Goal: Task Accomplishment & Management: Use online tool/utility

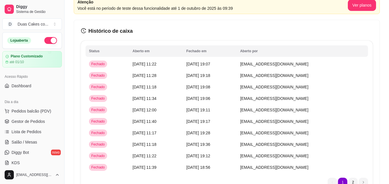
scroll to position [29, 0]
click at [151, 65] on span "[DATE] 11:22" at bounding box center [144, 64] width 24 height 5
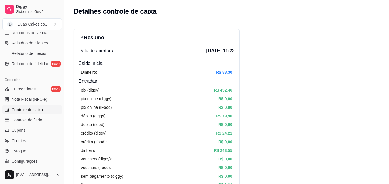
scroll to position [201, 0]
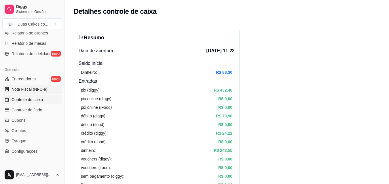
click at [18, 97] on span "Controle de caixa" at bounding box center [27, 100] width 31 height 6
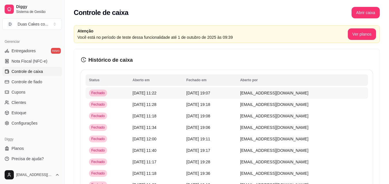
click at [145, 93] on span "[DATE] 11:22" at bounding box center [144, 93] width 24 height 5
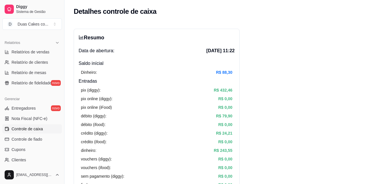
click at [37, 128] on span "Controle de caixa" at bounding box center [27, 129] width 31 height 6
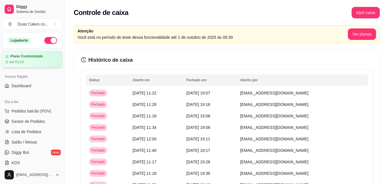
click at [9, 57] on div at bounding box center [6, 56] width 3 height 3
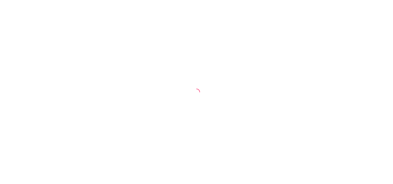
select select "ALL"
select select "0"
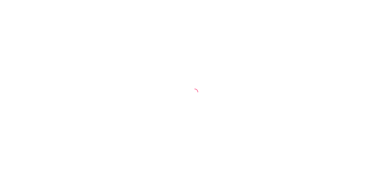
select select "ALL"
select select "0"
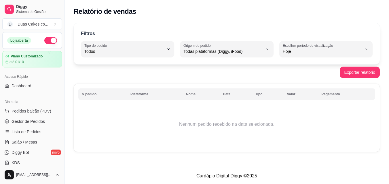
scroll to position [182, 0]
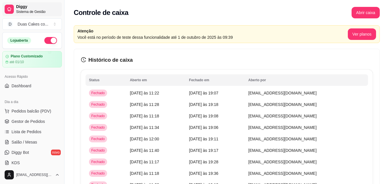
click at [27, 14] on span "Sistema de Gestão" at bounding box center [37, 11] width 43 height 5
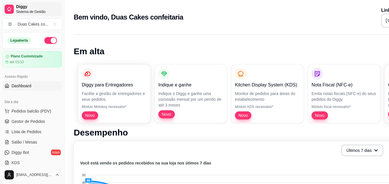
click at [12, 7] on icon at bounding box center [9, 9] width 5 height 5
click at [43, 59] on article "Plano Customizado" at bounding box center [26, 56] width 32 height 4
click at [19, 42] on div "Loja aberta" at bounding box center [19, 40] width 24 height 6
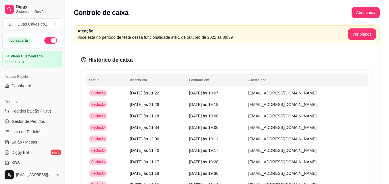
scroll to position [182, 0]
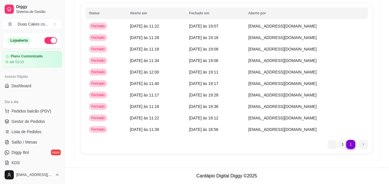
select select "ALL"
select select "0"
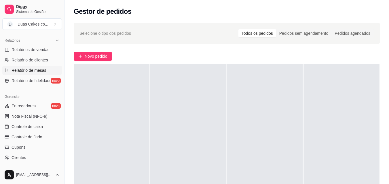
scroll to position [201, 0]
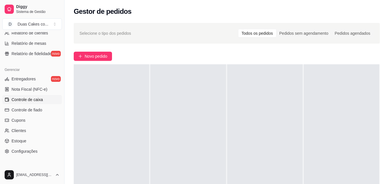
click at [36, 97] on span "Controle de caixa" at bounding box center [27, 100] width 31 height 6
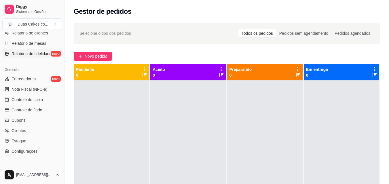
scroll to position [230, 0]
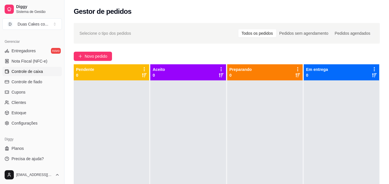
click at [23, 69] on span "Controle de caixa" at bounding box center [27, 72] width 31 height 6
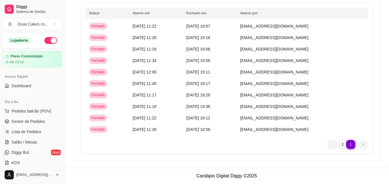
scroll to position [86, 0]
drag, startPoint x: 388, startPoint y: 54, endPoint x: 389, endPoint y: 18, distance: 36.0
click at [389, 18] on html "Diggy Sistema de Gestão D Duas Cakes co ... Loja aberta Plano Customizado até 0…" at bounding box center [194, 25] width 389 height 184
click at [62, 148] on li "Diggy Bot novo" at bounding box center [32, 152] width 60 height 9
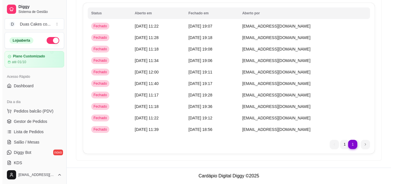
scroll to position [345, 0]
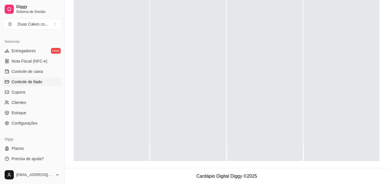
scroll to position [88, 0]
click at [29, 68] on link "Controle de caixa" at bounding box center [32, 71] width 60 height 9
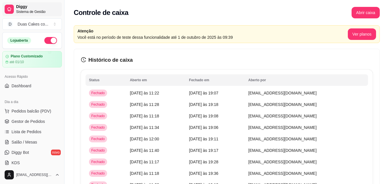
click at [11, 7] on icon at bounding box center [8, 8] width 3 height 3
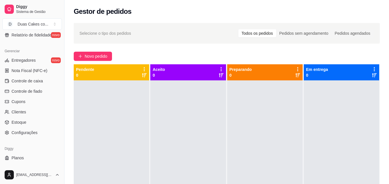
scroll to position [230, 0]
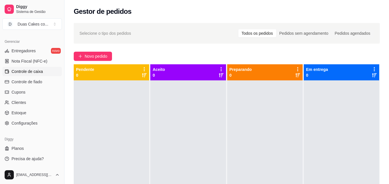
click at [32, 72] on span "Controle de caixa" at bounding box center [27, 72] width 31 height 6
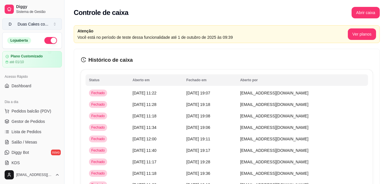
click at [54, 25] on icon "Select a team" at bounding box center [55, 24] width 2 height 3
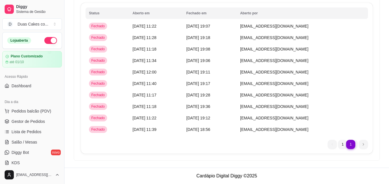
scroll to position [403, 0]
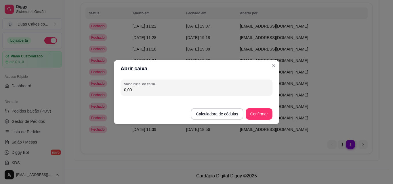
click at [0, 0] on button "Toggle Sidebar" at bounding box center [0, 0] width 0 height 0
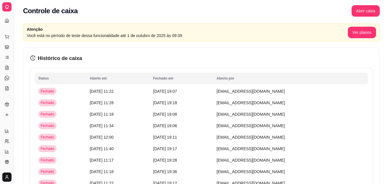
scroll to position [0, 0]
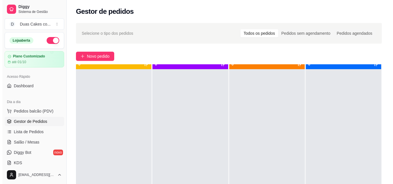
scroll to position [16, 0]
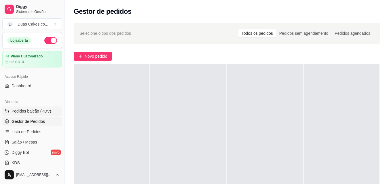
click at [25, 111] on span "Pedidos balcão (PDV)" at bounding box center [32, 111] width 40 height 6
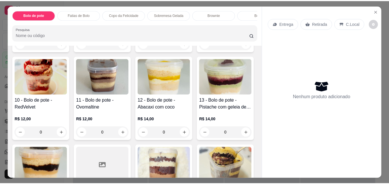
scroll to position [144, 0]
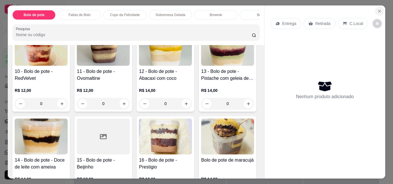
click at [377, 10] on icon "Close" at bounding box center [379, 11] width 5 height 5
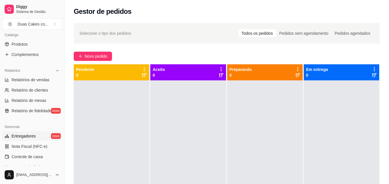
scroll to position [173, 0]
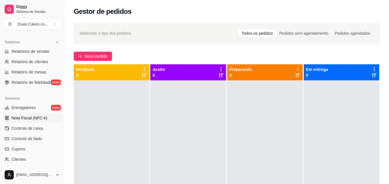
click at [23, 118] on span "Nota Fiscal (NFC-e)" at bounding box center [30, 118] width 36 height 6
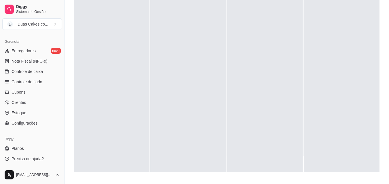
scroll to position [86, 0]
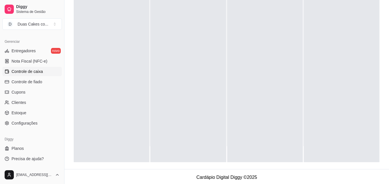
click at [30, 71] on span "Controle de caixa" at bounding box center [27, 72] width 31 height 6
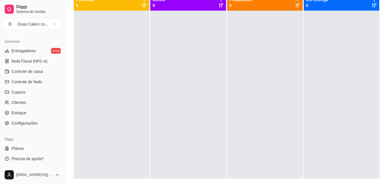
scroll to position [88, 0]
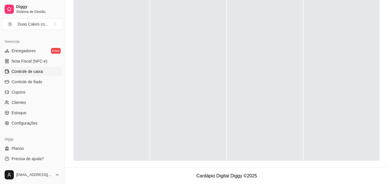
click at [37, 70] on span "Controle de caixa" at bounding box center [27, 72] width 31 height 6
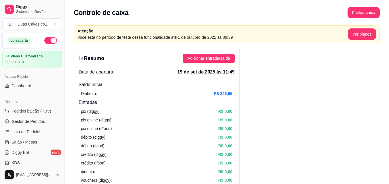
click at [62, 91] on li "Dashboard" at bounding box center [32, 85] width 60 height 9
click at [32, 14] on span "Sistema de Gestão" at bounding box center [37, 11] width 43 height 5
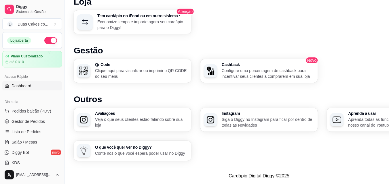
scroll to position [538, 0]
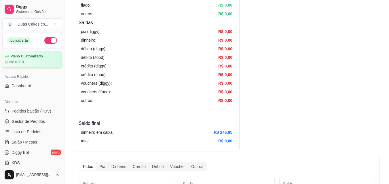
scroll to position [230, 0]
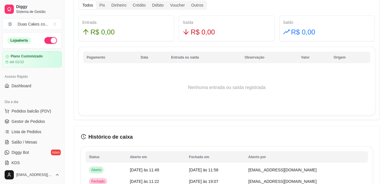
scroll to position [321, 0]
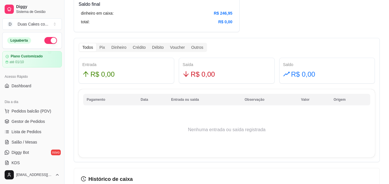
click at [0, 0] on span "Toggle Sidebar" at bounding box center [0, 0] width 0 height 0
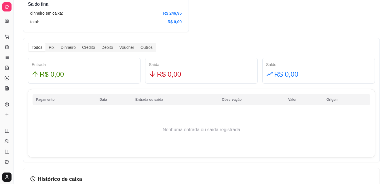
click at [0, 0] on button "Toggle Sidebar" at bounding box center [0, 0] width 0 height 0
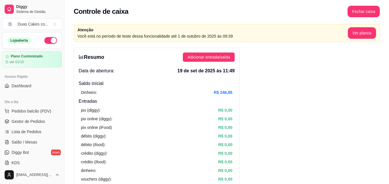
scroll to position [0, 0]
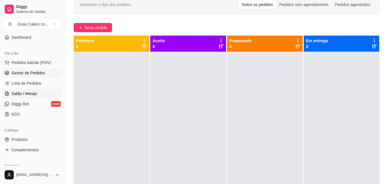
scroll to position [58, 0]
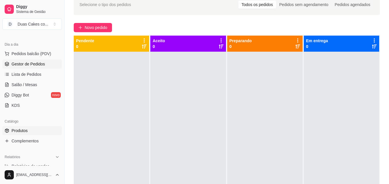
click at [23, 131] on span "Produtos" at bounding box center [20, 131] width 16 height 6
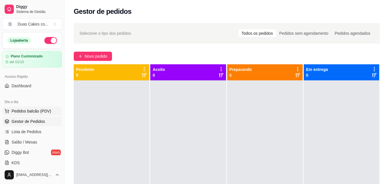
click at [20, 113] on span "Pedidos balcão (PDV)" at bounding box center [32, 111] width 40 height 6
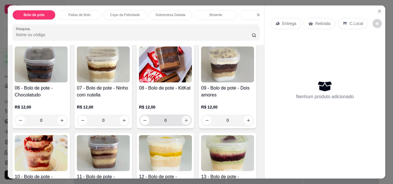
scroll to position [115, 0]
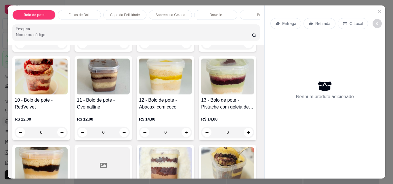
click at [77, 13] on p "Fatias de Bolo" at bounding box center [79, 15] width 22 height 5
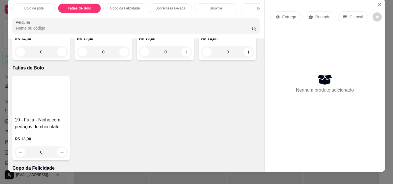
scroll to position [0, 0]
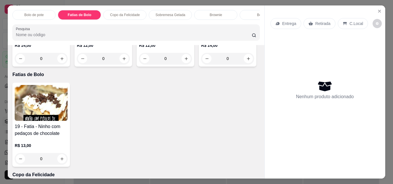
click at [136, 13] on p "Copo da Felicidade" at bounding box center [125, 15] width 30 height 5
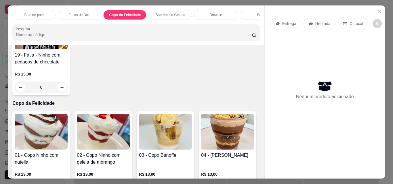
click at [180, 14] on p "Sobremesa Gelada" at bounding box center [171, 15] width 30 height 5
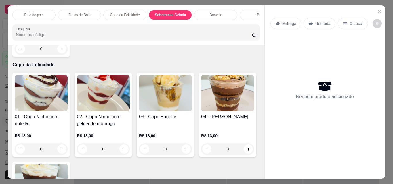
click at [215, 13] on p "Brownie" at bounding box center [216, 15] width 12 height 5
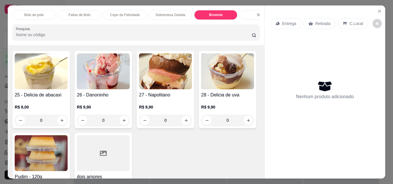
click at [249, 10] on div "Bolos" at bounding box center [261, 15] width 43 height 10
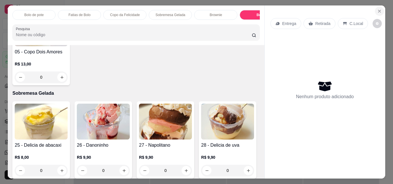
click at [379, 9] on icon "Close" at bounding box center [379, 11] width 5 height 5
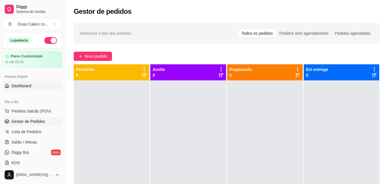
click at [21, 87] on span "Dashboard" at bounding box center [22, 86] width 20 height 6
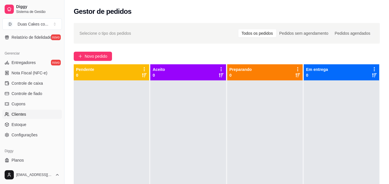
scroll to position [230, 0]
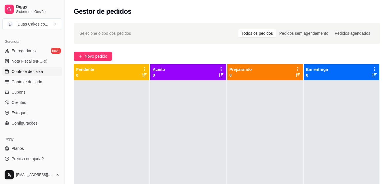
click at [17, 70] on span "Controle de caixa" at bounding box center [27, 72] width 31 height 6
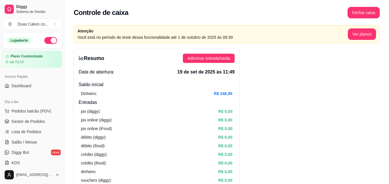
click at [24, 81] on div "Acesso Rápido" at bounding box center [32, 76] width 60 height 9
click at [31, 89] on span "Dashboard" at bounding box center [22, 86] width 20 height 6
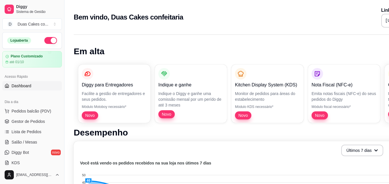
click at [31, 89] on span "Dashboard" at bounding box center [22, 86] width 20 height 6
click at [51, 14] on span "Sistema de Gestão" at bounding box center [37, 11] width 43 height 5
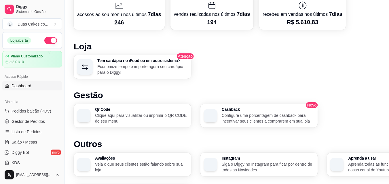
scroll to position [271, 0]
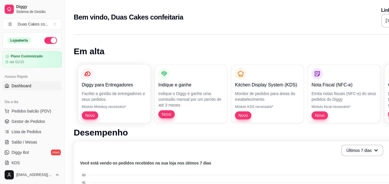
scroll to position [271, 0]
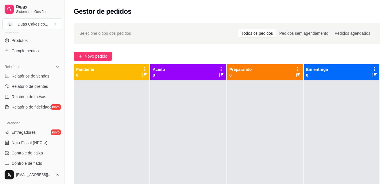
scroll to position [143, 0]
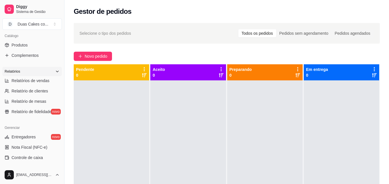
click at [55, 72] on icon at bounding box center [57, 71] width 5 height 5
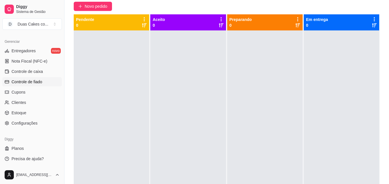
scroll to position [86, 0]
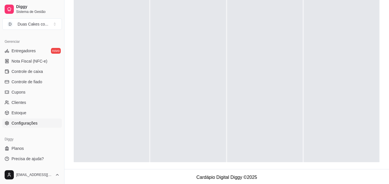
click at [34, 123] on span "Configurações" at bounding box center [25, 124] width 26 height 6
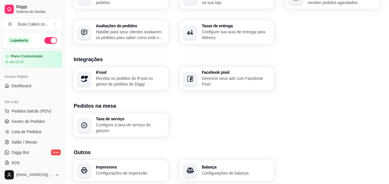
scroll to position [201, 0]
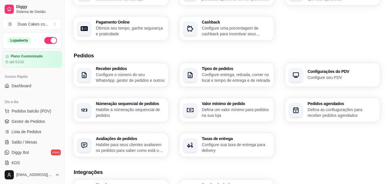
scroll to position [86, 0]
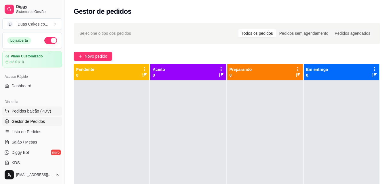
click at [31, 111] on span "Pedidos balcão (PDV)" at bounding box center [32, 111] width 40 height 6
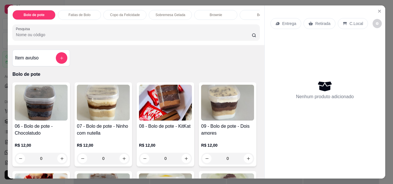
click at [125, 13] on p "Copo da Felicidade" at bounding box center [125, 15] width 30 height 5
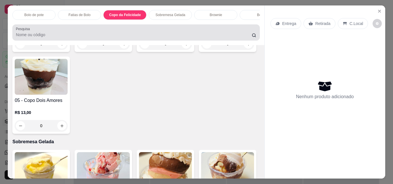
scroll to position [15, 0]
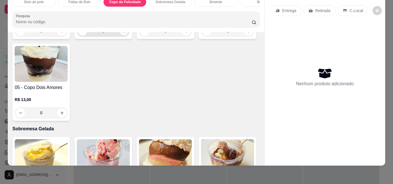
click at [122, 36] on button "increase-product-quantity" at bounding box center [124, 31] width 9 height 9
type input "1"
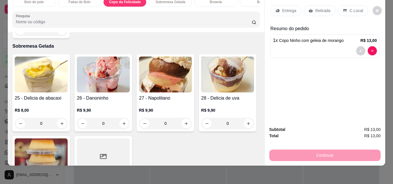
scroll to position [580, 0]
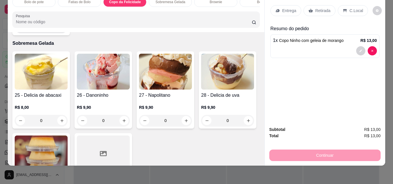
click at [64, 30] on icon "increase-product-quantity" at bounding box center [62, 27] width 4 height 4
type input "1"
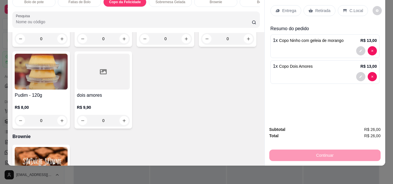
scroll to position [695, 0]
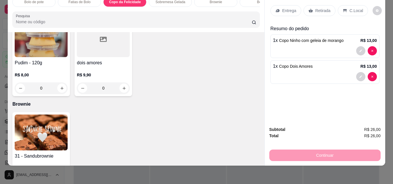
click at [122, 9] on icon "increase-product-quantity" at bounding box center [124, 6] width 4 height 4
type input "1"
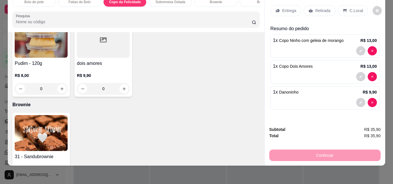
click at [319, 8] on p "Retirada" at bounding box center [322, 11] width 15 height 6
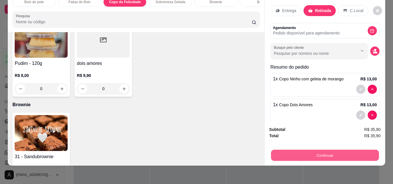
click at [311, 150] on button "Continuar" at bounding box center [325, 155] width 108 height 11
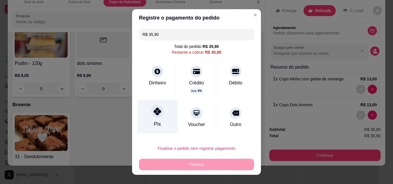
click at [150, 118] on div "Pix" at bounding box center [157, 117] width 41 height 34
type input "R$ 0,00"
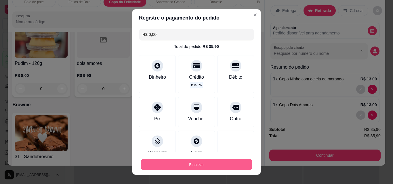
click at [201, 167] on button "Finalizar" at bounding box center [197, 164] width 112 height 11
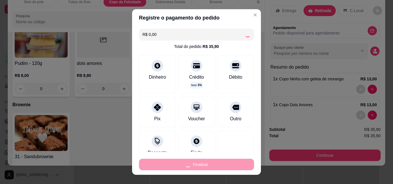
type input "0"
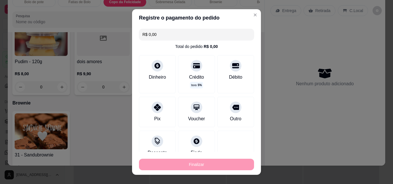
type input "-R$ 35,90"
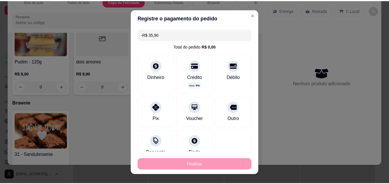
scroll to position [694, 0]
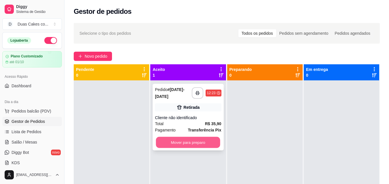
click at [188, 142] on button "Mover para preparo" at bounding box center [188, 142] width 64 height 11
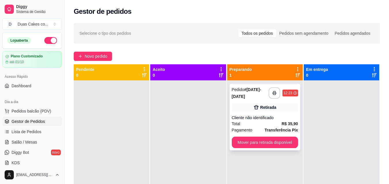
click at [263, 137] on div "**********" at bounding box center [264, 117] width 71 height 67
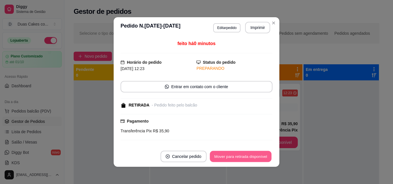
click at [232, 159] on button "Mover para retirada disponível" at bounding box center [241, 156] width 62 height 11
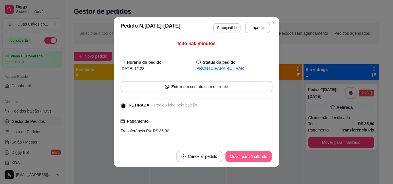
click at [241, 161] on button "Mover para finalizado" at bounding box center [249, 156] width 46 height 11
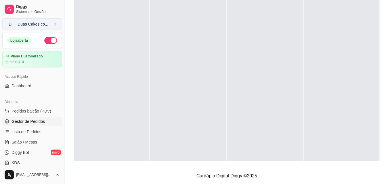
click at [55, 24] on button "D Duas Cakes co ..." at bounding box center [32, 24] width 60 height 12
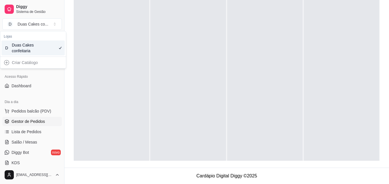
click at [125, 34] on div at bounding box center [111, 85] width 75 height 184
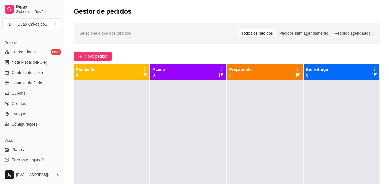
scroll to position [230, 0]
click at [26, 72] on span "Controle de caixa" at bounding box center [27, 72] width 31 height 6
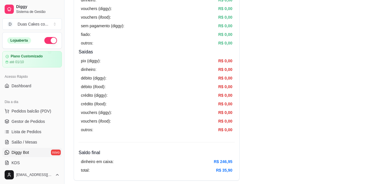
scroll to position [173, 0]
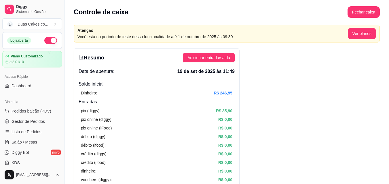
scroll to position [0, 0]
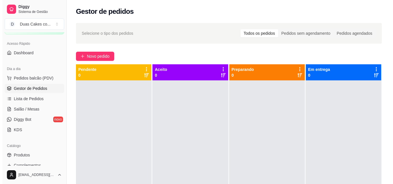
scroll to position [28, 0]
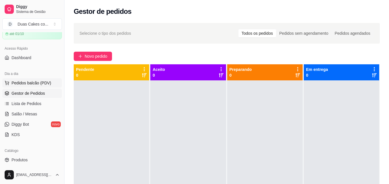
click at [28, 83] on span "Pedidos balcão (PDV)" at bounding box center [32, 83] width 40 height 6
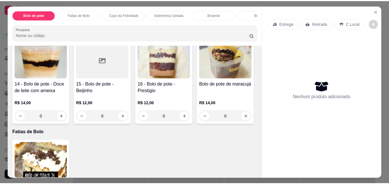
scroll to position [201, 0]
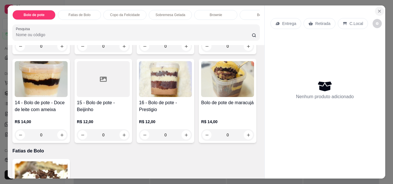
click at [377, 7] on button "Close" at bounding box center [379, 11] width 9 height 9
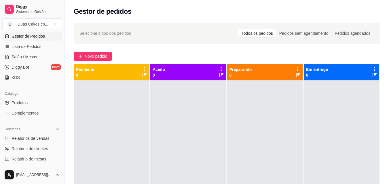
scroll to position [86, 0]
click at [16, 100] on span "Produtos" at bounding box center [20, 103] width 16 height 6
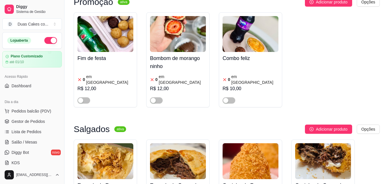
scroll to position [86, 0]
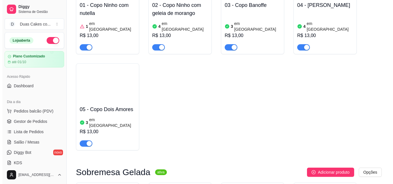
scroll to position [1249, 0]
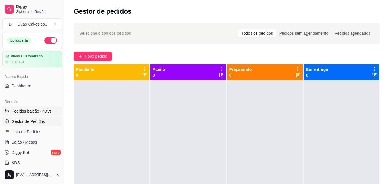
click at [27, 112] on span "Pedidos balcão (PDV)" at bounding box center [32, 111] width 40 height 6
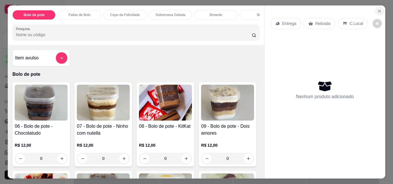
click at [377, 9] on icon "Close" at bounding box center [379, 11] width 5 height 5
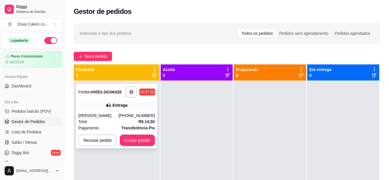
click at [110, 112] on div "**********" at bounding box center [116, 116] width 81 height 64
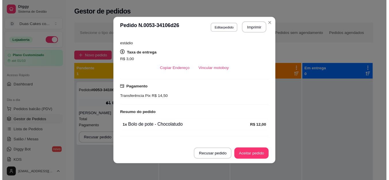
scroll to position [132, 0]
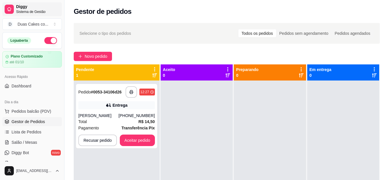
click at [20, 7] on span "Diggy" at bounding box center [37, 6] width 43 height 5
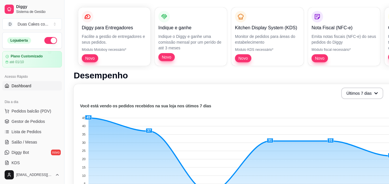
scroll to position [58, 0]
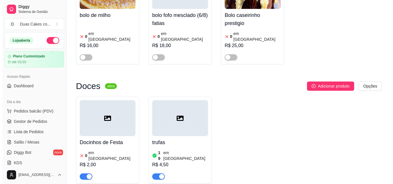
scroll to position [2141, 0]
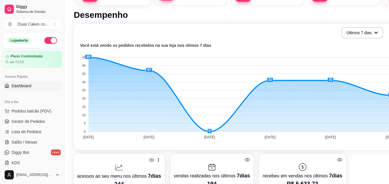
scroll to position [144, 0]
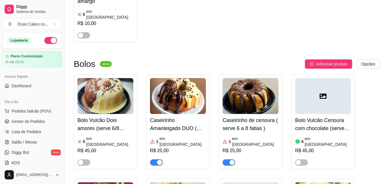
scroll to position [1882, 0]
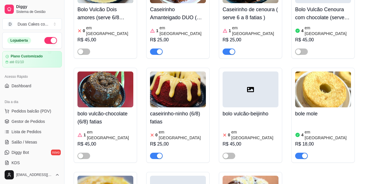
scroll to position [1910, 0]
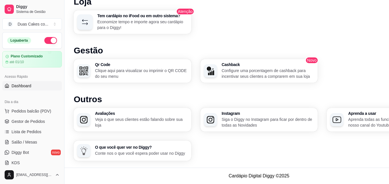
scroll to position [144, 0]
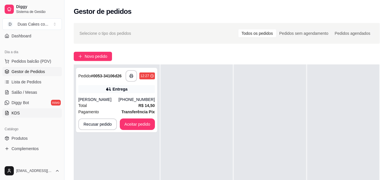
scroll to position [58, 0]
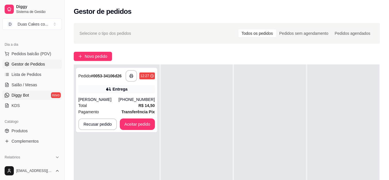
click at [25, 92] on span "Diggy Bot" at bounding box center [21, 95] width 18 height 6
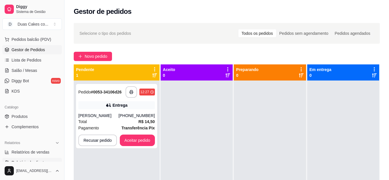
scroll to position [86, 0]
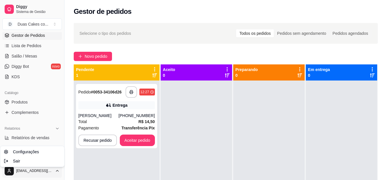
click at [57, 173] on html "**********" at bounding box center [194, 90] width 389 height 180
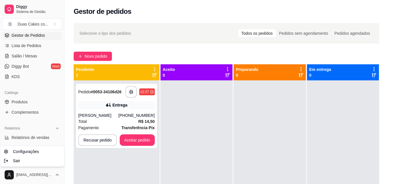
click at [196, 22] on html "**********" at bounding box center [196, 92] width 393 height 184
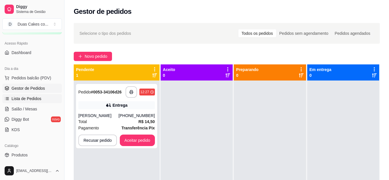
scroll to position [29, 0]
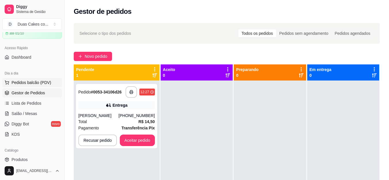
click at [28, 80] on span "Pedidos balcão (PDV)" at bounding box center [32, 83] width 40 height 6
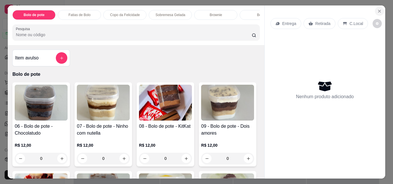
click at [378, 7] on button "Close" at bounding box center [379, 11] width 9 height 9
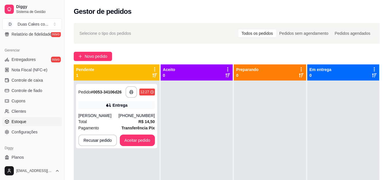
scroll to position [230, 0]
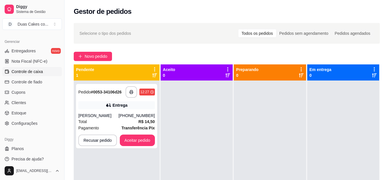
click at [27, 71] on span "Controle de caixa" at bounding box center [27, 72] width 31 height 6
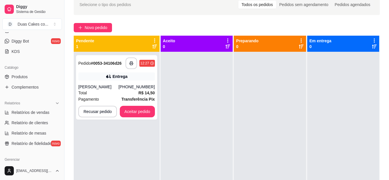
scroll to position [115, 0]
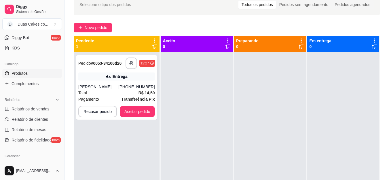
click at [16, 70] on span "Produtos" at bounding box center [20, 73] width 16 height 6
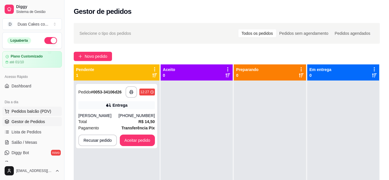
click at [33, 108] on button "Pedidos balcão (PDV)" at bounding box center [32, 111] width 60 height 9
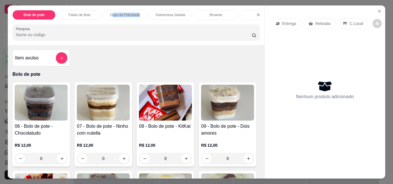
drag, startPoint x: 151, startPoint y: 17, endPoint x: 109, endPoint y: 9, distance: 42.2
click at [110, 10] on div "Bolo de pote Fatias de Bolo Copo da Felicidade Sobremesa Gelada Brownie Bolos D…" at bounding box center [135, 15] width 247 height 10
click at [203, 76] on p "Bolo de pote" at bounding box center [135, 74] width 247 height 7
click at [171, 14] on p "Sobremesa Gelada" at bounding box center [171, 15] width 30 height 5
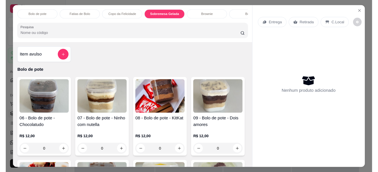
scroll to position [15, 0]
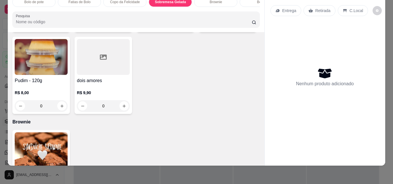
click at [60, 26] on icon "increase-product-quantity" at bounding box center [62, 24] width 4 height 4
type input "1"
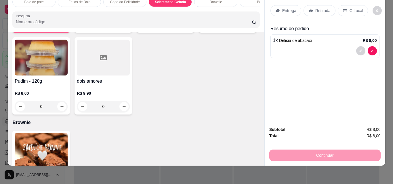
drag, startPoint x: 321, startPoint y: 6, endPoint x: 321, endPoint y: 11, distance: 4.6
click at [321, 8] on p "Retirada" at bounding box center [322, 11] width 15 height 6
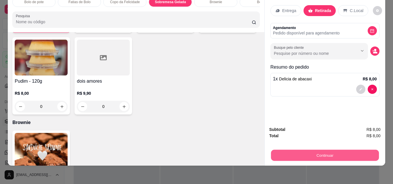
click at [332, 150] on button "Continuar" at bounding box center [325, 155] width 108 height 11
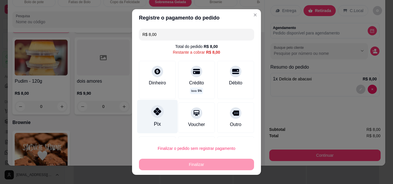
click at [157, 116] on div at bounding box center [157, 111] width 13 height 13
type input "R$ 0,00"
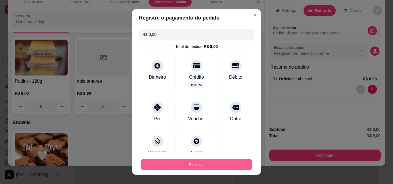
click at [184, 166] on button "Finalizar" at bounding box center [197, 164] width 112 height 11
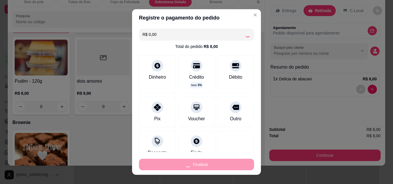
type input "0"
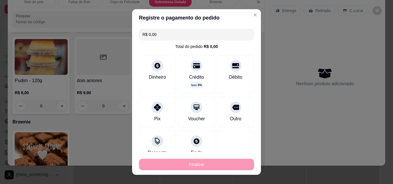
type input "-R$ 8,00"
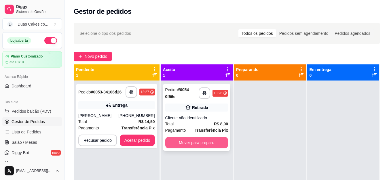
click at [209, 145] on button "Mover para preparo" at bounding box center [196, 143] width 63 height 12
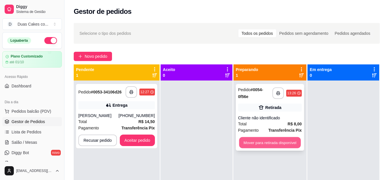
click at [276, 141] on button "Mover para retirada disponível" at bounding box center [270, 142] width 62 height 11
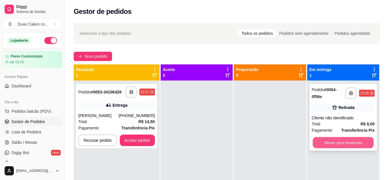
click at [336, 138] on button "Mover para finalizado" at bounding box center [342, 142] width 61 height 11
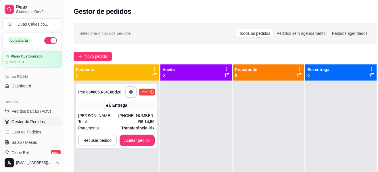
click at [244, 18] on div "Gestor de pedidos" at bounding box center [225, 10] width 322 height 20
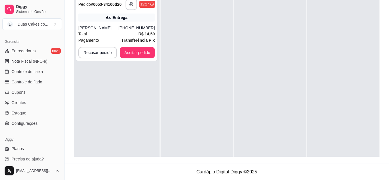
scroll to position [92, 0]
click at [21, 51] on span "Entregadores" at bounding box center [24, 51] width 24 height 6
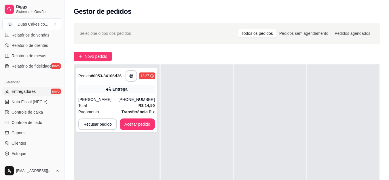
scroll to position [230, 0]
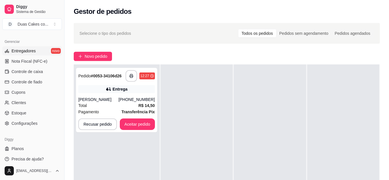
click at [49, 49] on link "Entregadores novo" at bounding box center [32, 50] width 60 height 9
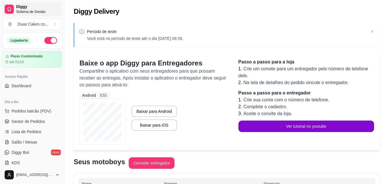
click at [12, 8] on icon at bounding box center [9, 9] width 5 height 5
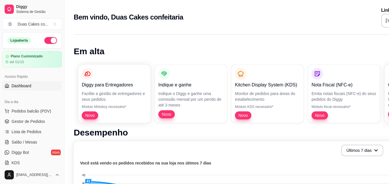
click at [64, 114] on div "Dia a dia Pedidos balcão (PDV) Gestor de Pedidos Lista de Pedidos Salão / Mesas…" at bounding box center [32, 132] width 64 height 75
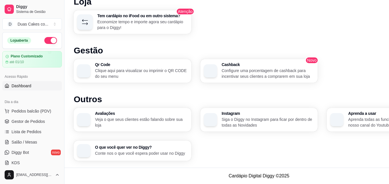
scroll to position [633, 0]
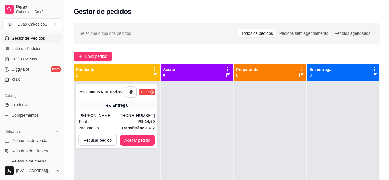
scroll to position [86, 0]
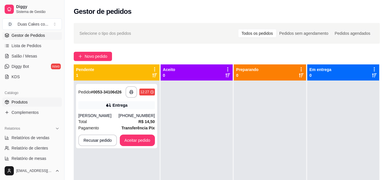
click at [21, 99] on link "Produtos" at bounding box center [32, 102] width 60 height 9
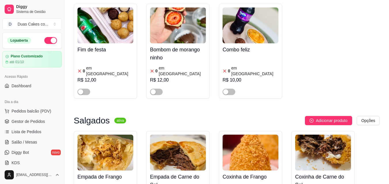
scroll to position [86, 0]
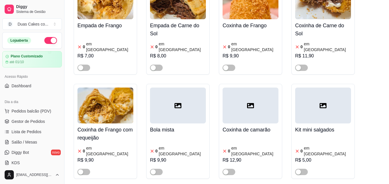
scroll to position [288, 0]
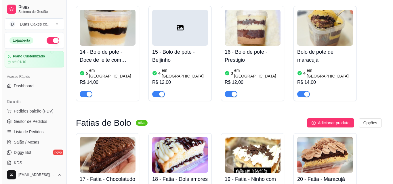
scroll to position [748, 0]
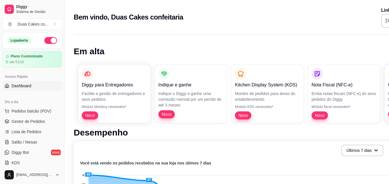
click at [27, 89] on span "Dashboard" at bounding box center [22, 86] width 20 height 6
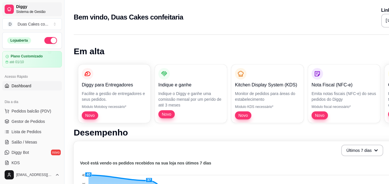
click at [27, 14] on span "Sistema de Gestão" at bounding box center [37, 11] width 43 height 5
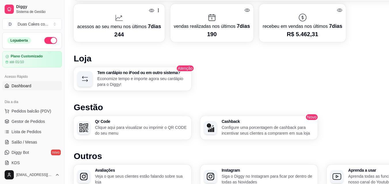
scroll to position [299, 0]
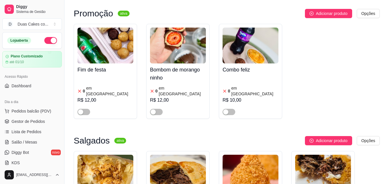
scroll to position [58, 0]
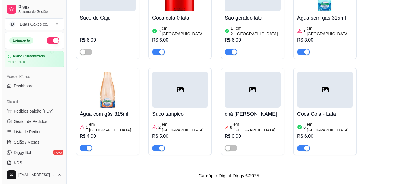
scroll to position [4555, 0]
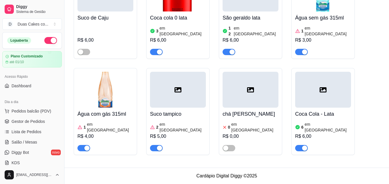
click at [150, 34] on icon at bounding box center [152, 30] width 5 height 5
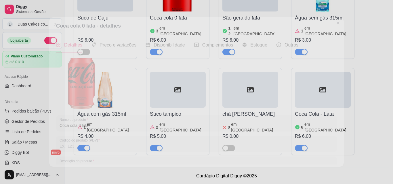
click at [150, 37] on div "3 em estoque" at bounding box center [178, 31] width 56 height 12
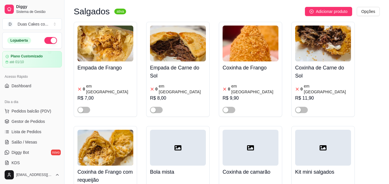
scroll to position [173, 0]
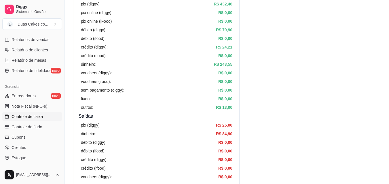
scroll to position [201, 0]
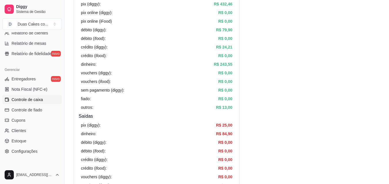
click at [33, 100] on span "Controle de caixa" at bounding box center [27, 100] width 31 height 6
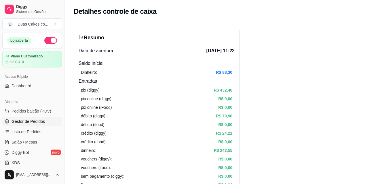
click at [30, 120] on span "Gestor de Pedidos" at bounding box center [28, 122] width 33 height 6
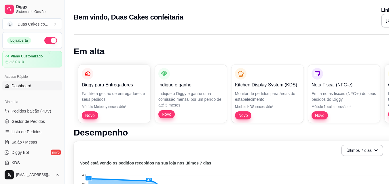
click at [62, 126] on li "Gestor de Pedidos" at bounding box center [32, 121] width 60 height 9
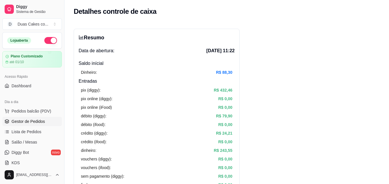
click at [21, 123] on span "Gestor de Pedidos" at bounding box center [28, 122] width 33 height 6
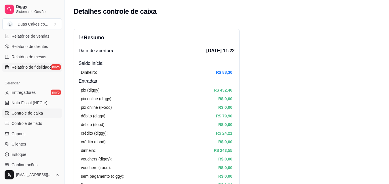
scroll to position [201, 0]
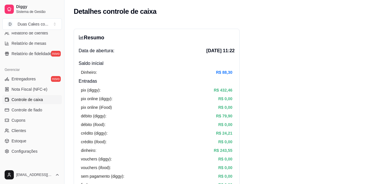
click at [36, 98] on span "Controle de caixa" at bounding box center [27, 100] width 31 height 6
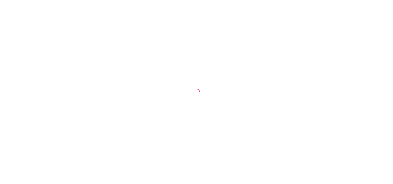
click at [36, 98] on html at bounding box center [196, 92] width 393 height 184
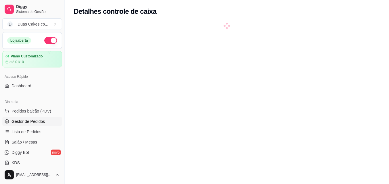
click at [22, 122] on span "Gestor de Pedidos" at bounding box center [28, 122] width 33 height 6
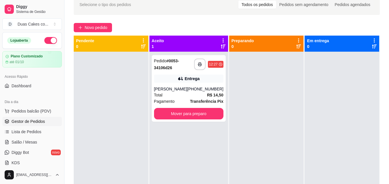
click at [38, 119] on span "Gestor de Pedidos" at bounding box center [28, 122] width 33 height 6
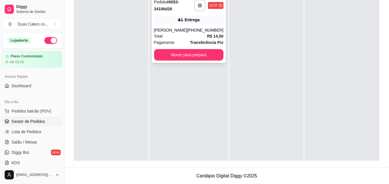
scroll to position [685, 0]
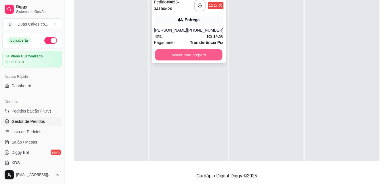
click at [155, 61] on button "Mover para preparo" at bounding box center [188, 54] width 67 height 11
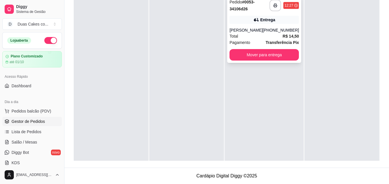
scroll to position [541, 0]
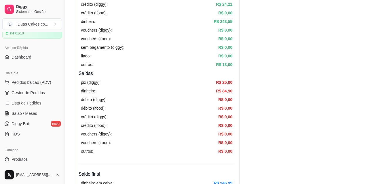
scroll to position [115, 0]
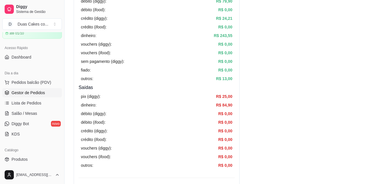
click at [22, 95] on span "Gestor de Pedidos" at bounding box center [28, 93] width 33 height 6
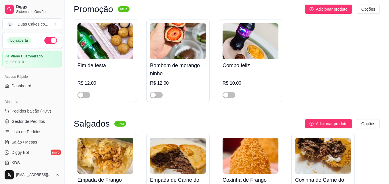
scroll to position [86, 0]
